Goal: Check status: Check status

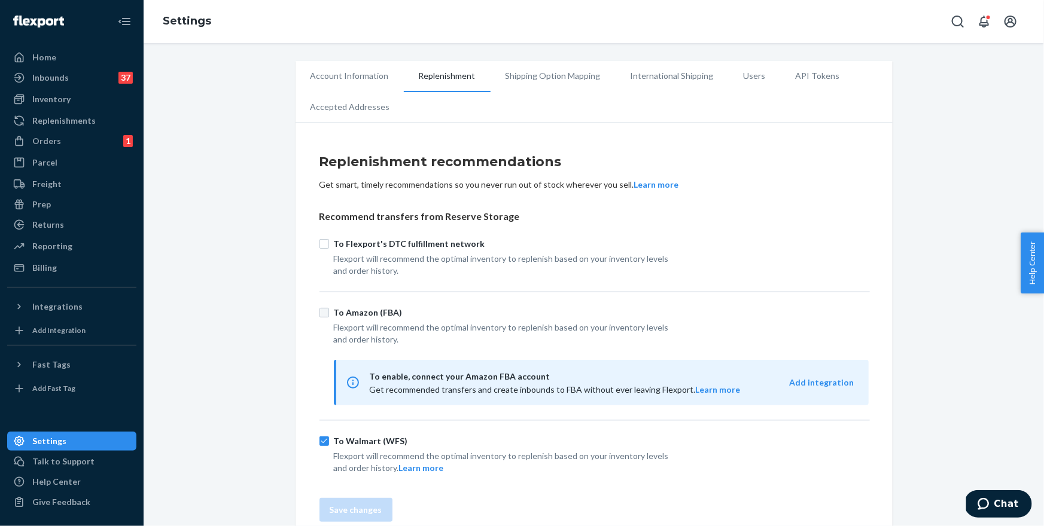
scroll to position [19, 0]
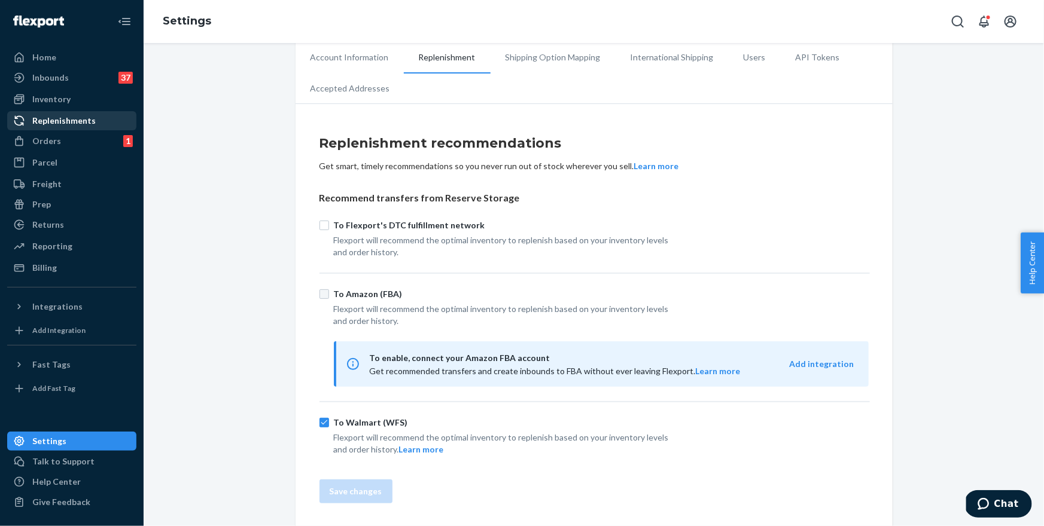
drag, startPoint x: 75, startPoint y: 121, endPoint x: 101, endPoint y: 115, distance: 26.4
click at [75, 121] on div "Replenishments" at bounding box center [63, 121] width 63 height 12
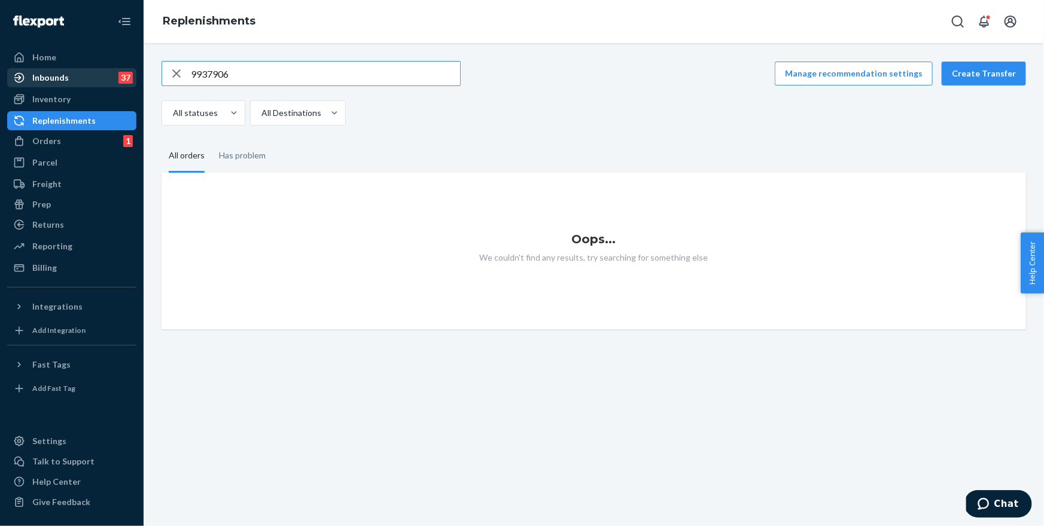
type input "9937906"
click at [66, 77] on div "Inbounds" at bounding box center [50, 78] width 36 height 12
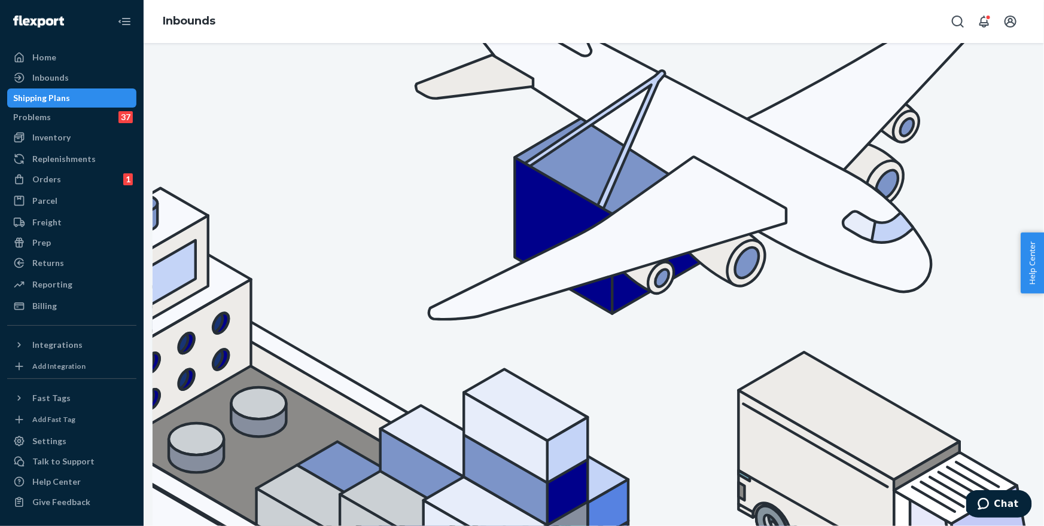
type input "9937906"
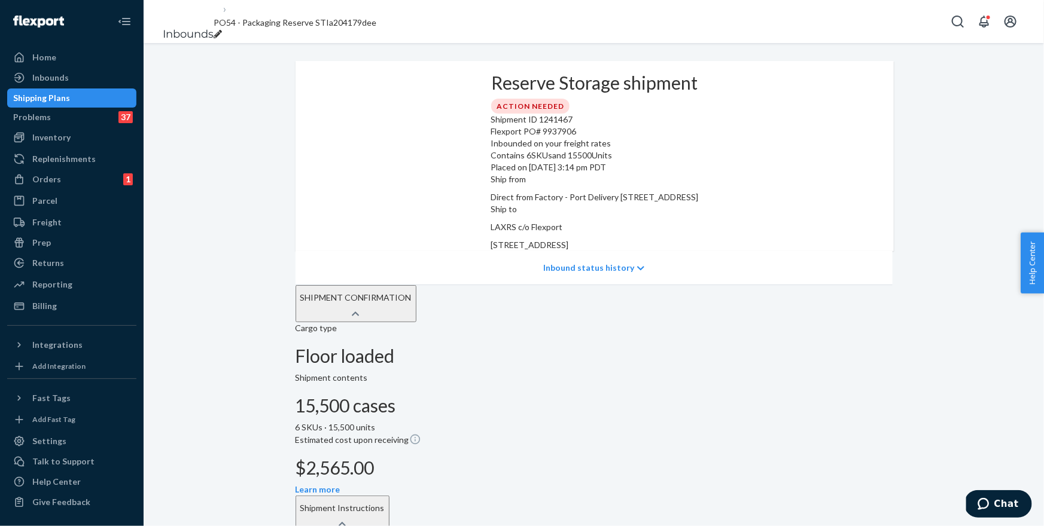
type input "FLEX-3373009"
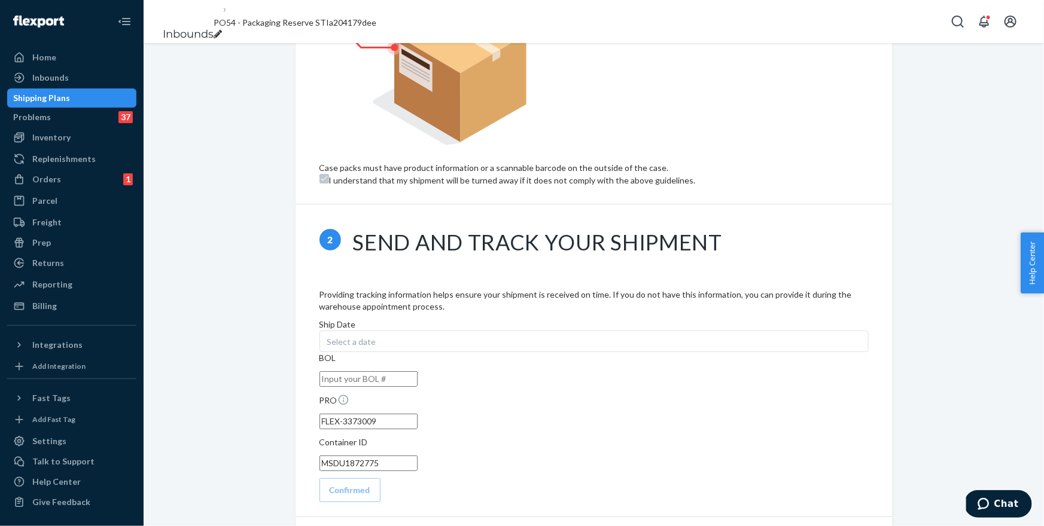
scroll to position [715, 0]
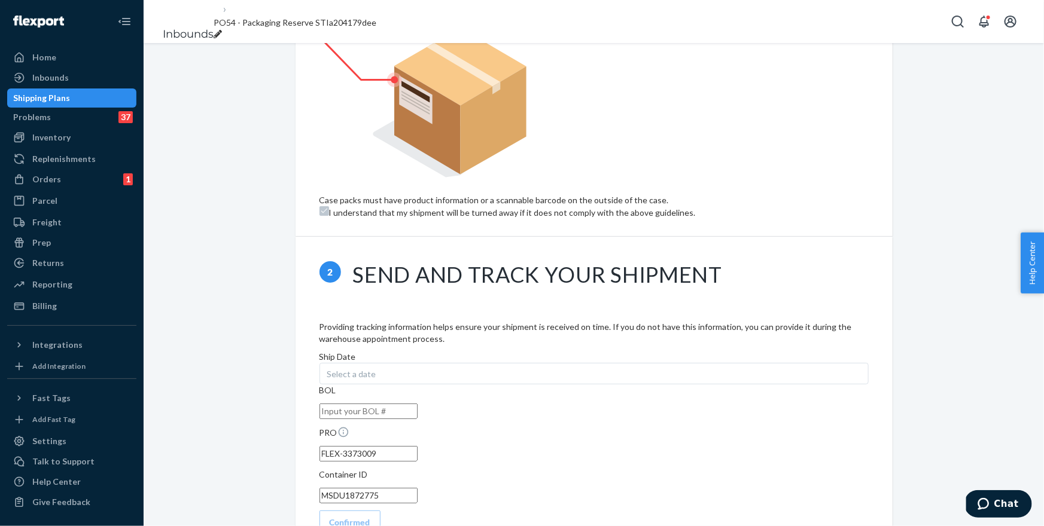
click at [417, 446] on input "FLEX-3373009" at bounding box center [368, 454] width 98 height 16
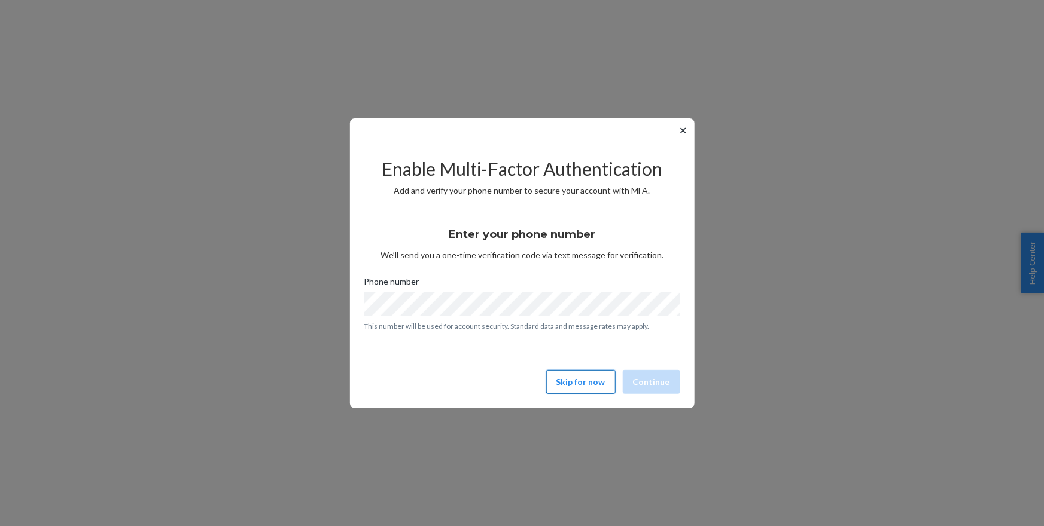
click at [575, 380] on button "Skip for now" at bounding box center [580, 382] width 69 height 24
